Goal: Navigation & Orientation: Find specific page/section

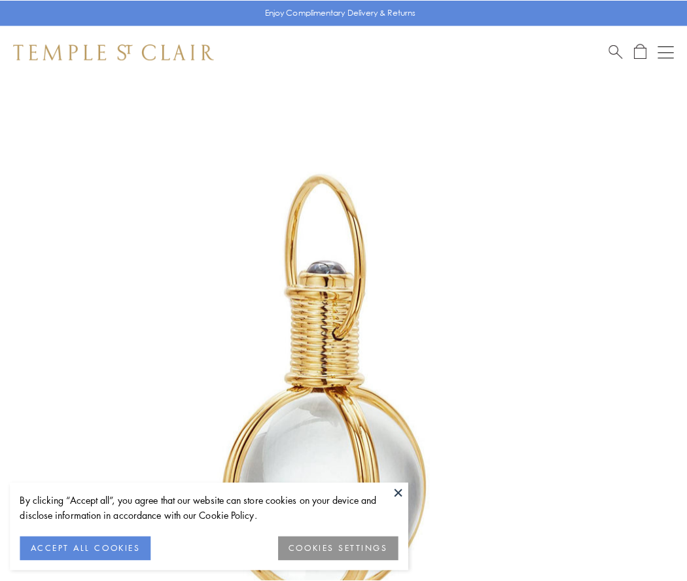
scroll to position [341, 0]
